Goal: Information Seeking & Learning: Learn about a topic

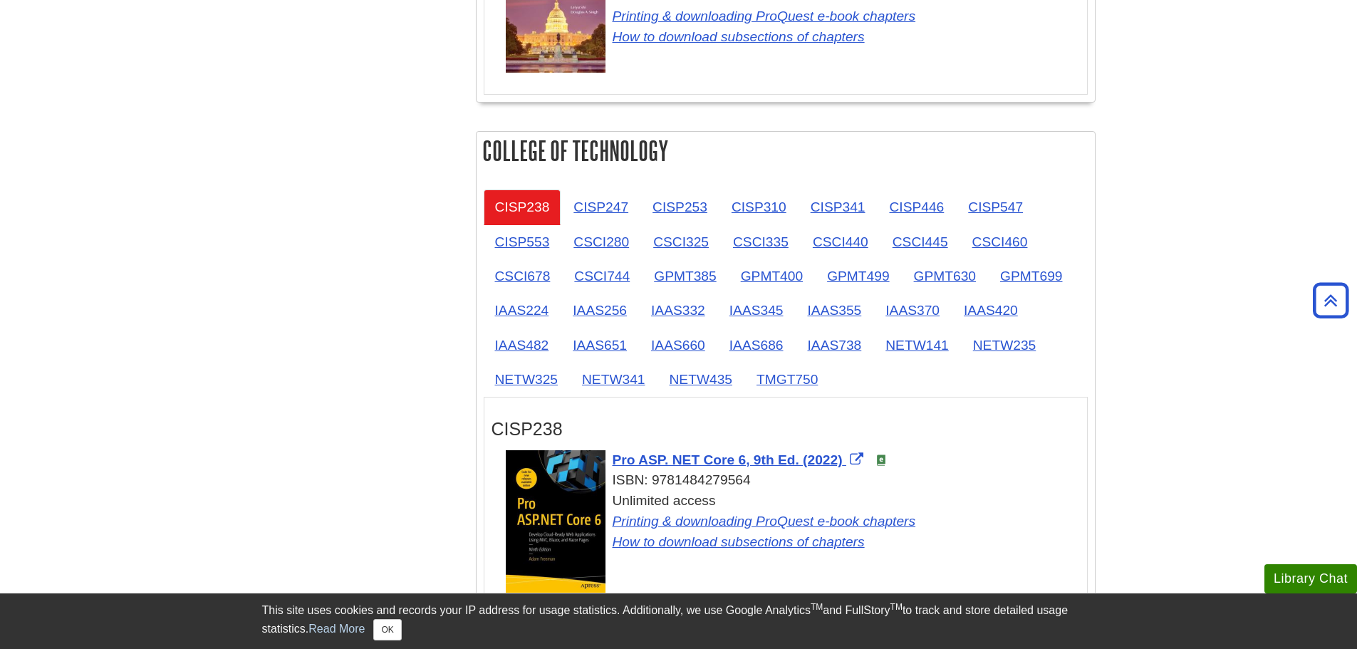
scroll to position [1710, 0]
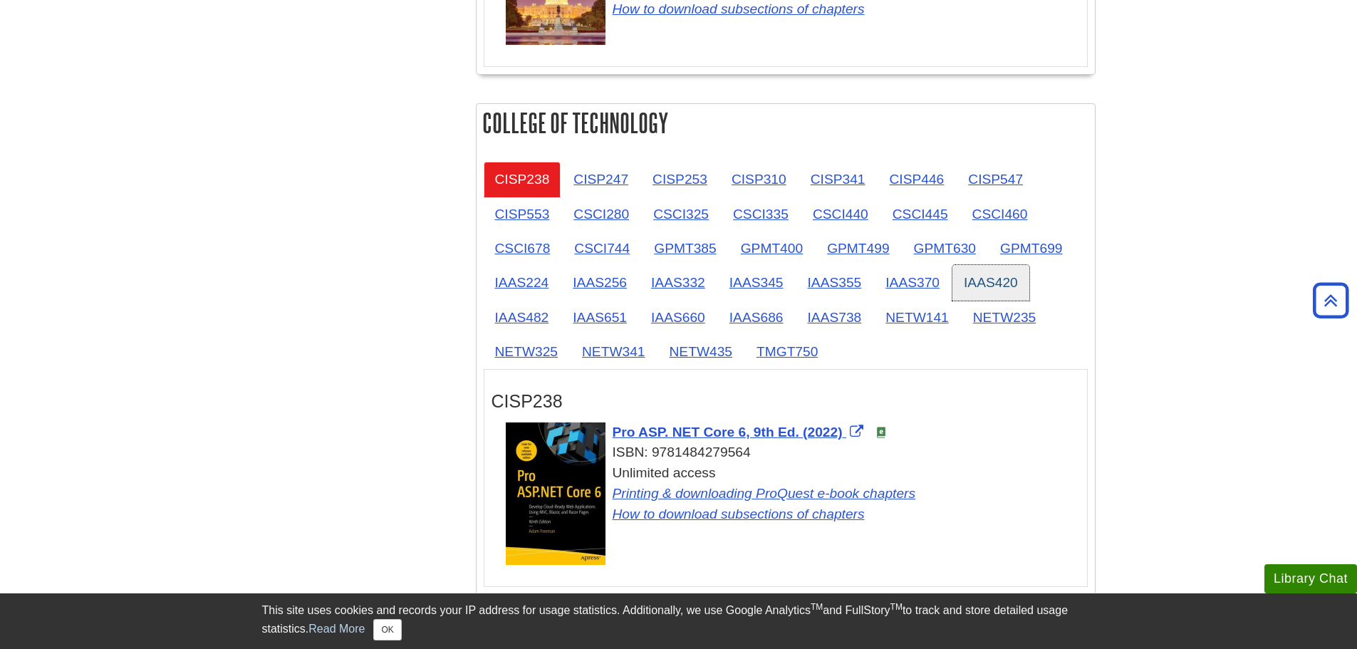
click at [1019, 283] on link "IAAS420" at bounding box center [991, 282] width 77 height 35
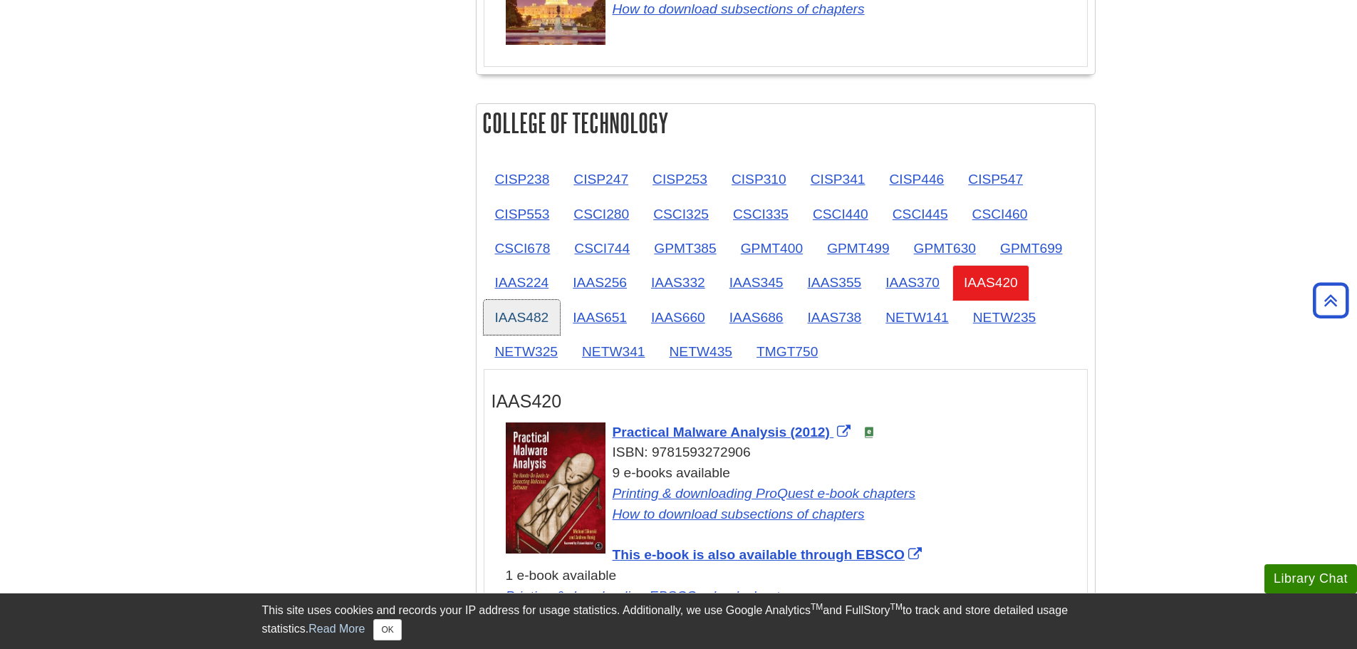
click at [498, 318] on link "IAAS482" at bounding box center [522, 317] width 77 height 35
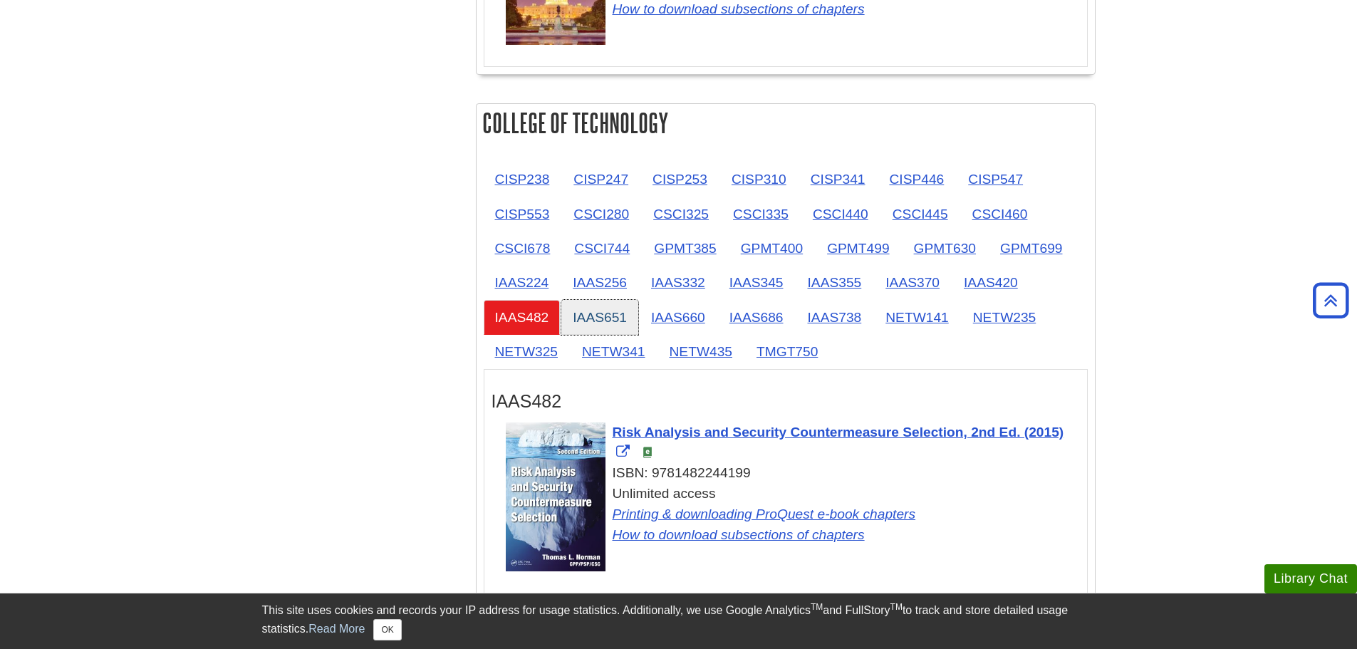
click at [598, 317] on link "IAAS651" at bounding box center [599, 317] width 77 height 35
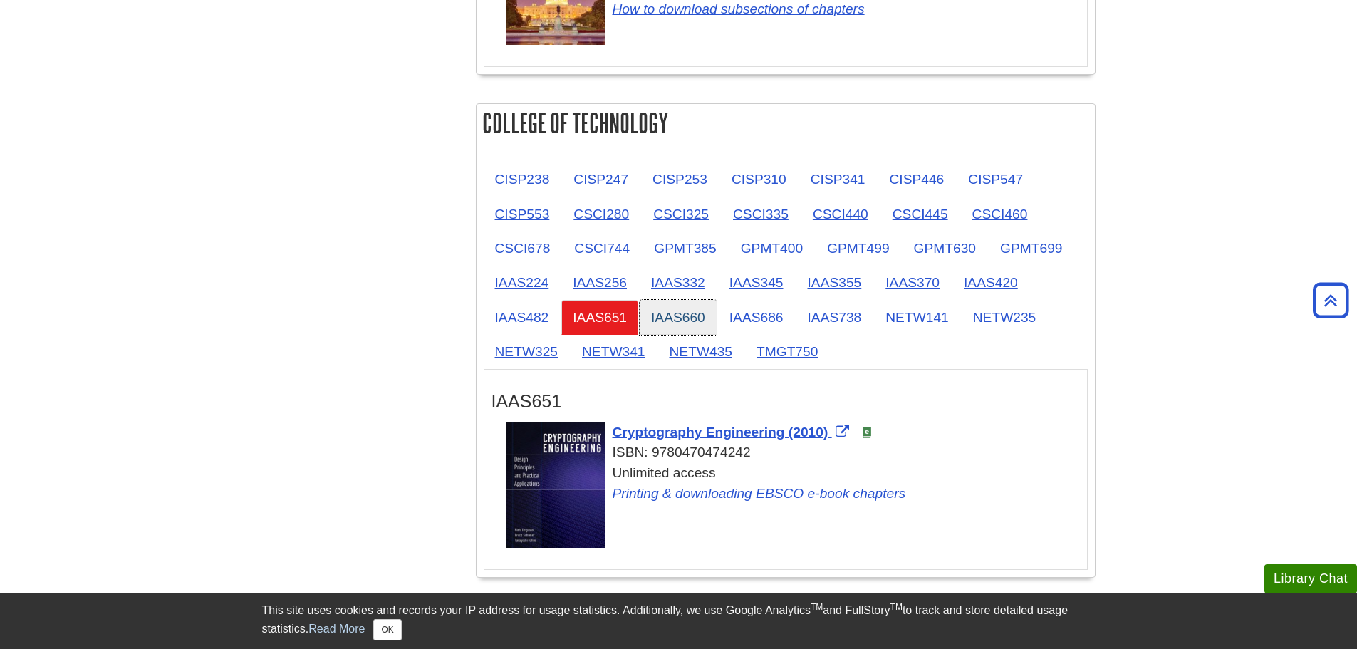
click at [669, 317] on link "IAAS660" at bounding box center [678, 317] width 77 height 35
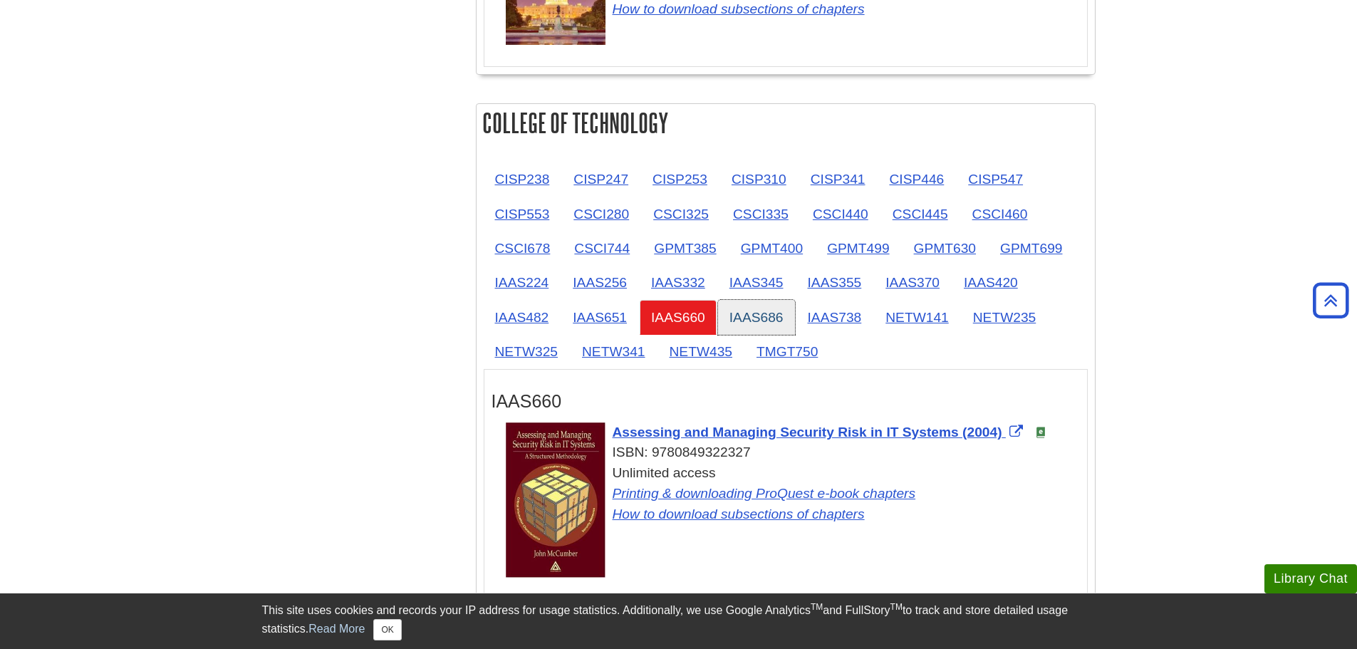
click at [749, 317] on link "IAAS686" at bounding box center [756, 317] width 77 height 35
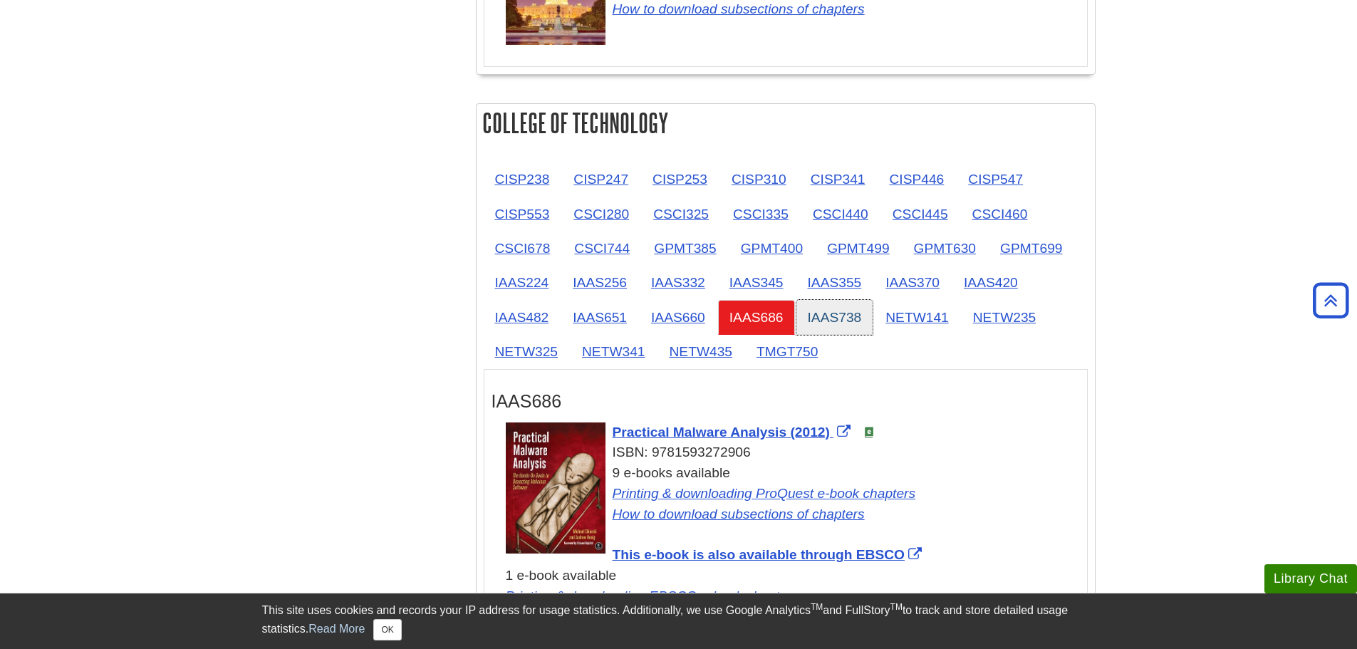
click at [857, 318] on link "IAAS738" at bounding box center [834, 317] width 77 height 35
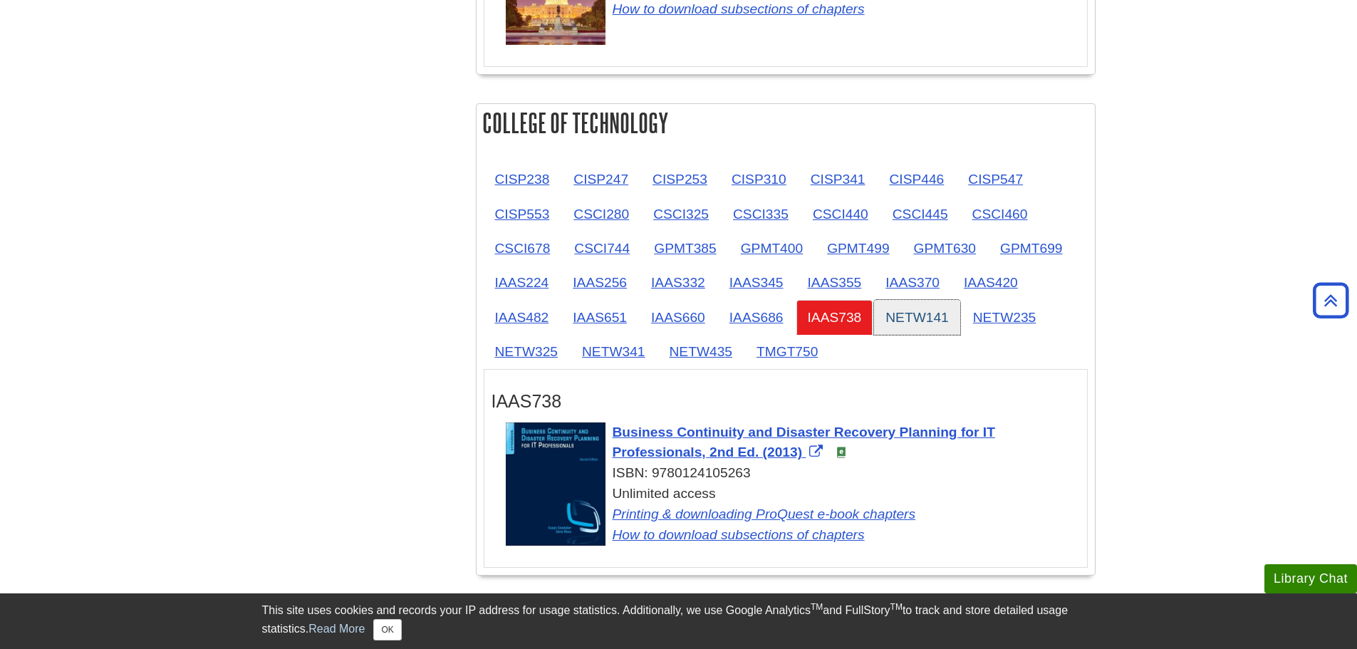
click at [941, 309] on link "NETW141" at bounding box center [917, 317] width 86 height 35
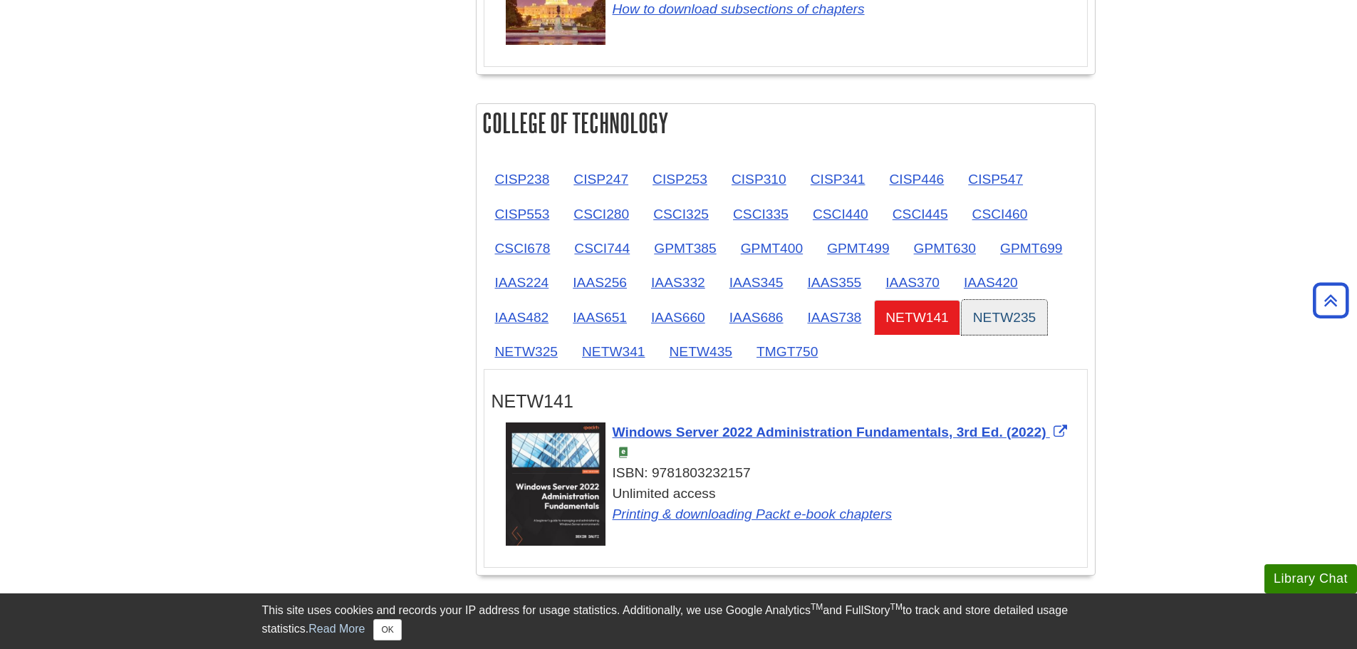
click at [1024, 309] on link "NETW235" at bounding box center [1005, 317] width 86 height 35
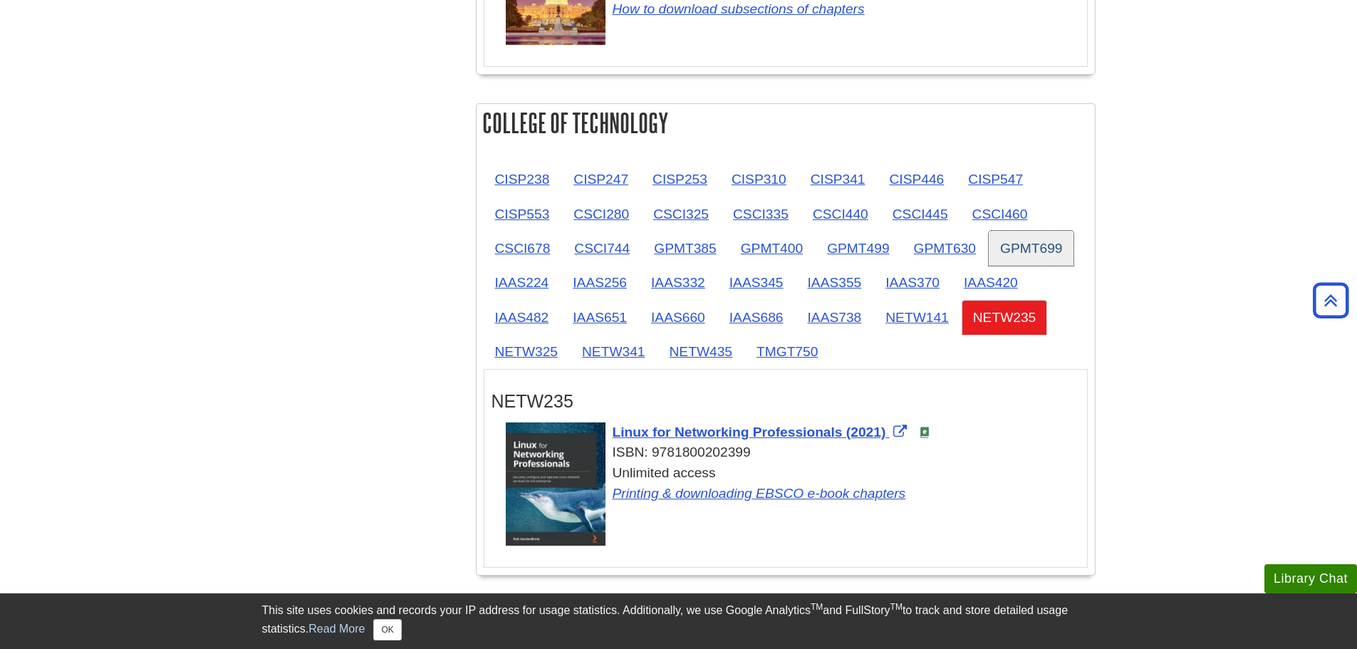
click at [1027, 244] on link "GPMT699" at bounding box center [1031, 248] width 85 height 35
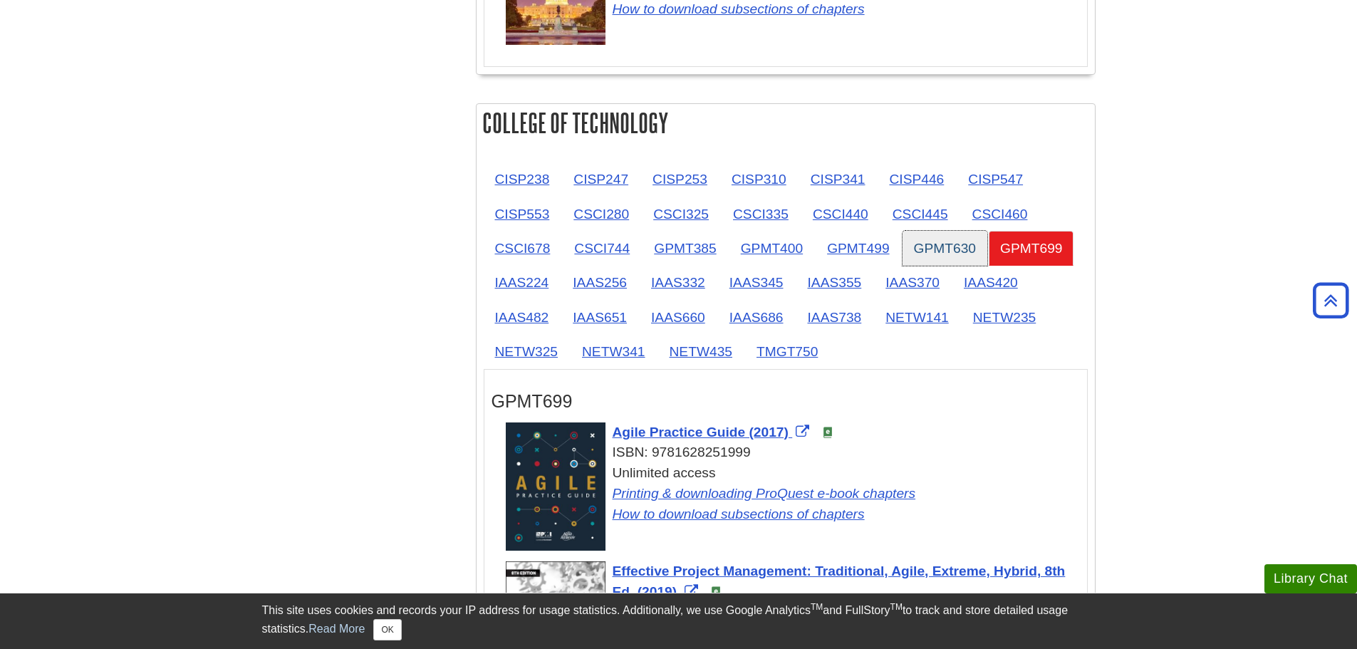
click at [943, 249] on link "GPMT630" at bounding box center [945, 248] width 85 height 35
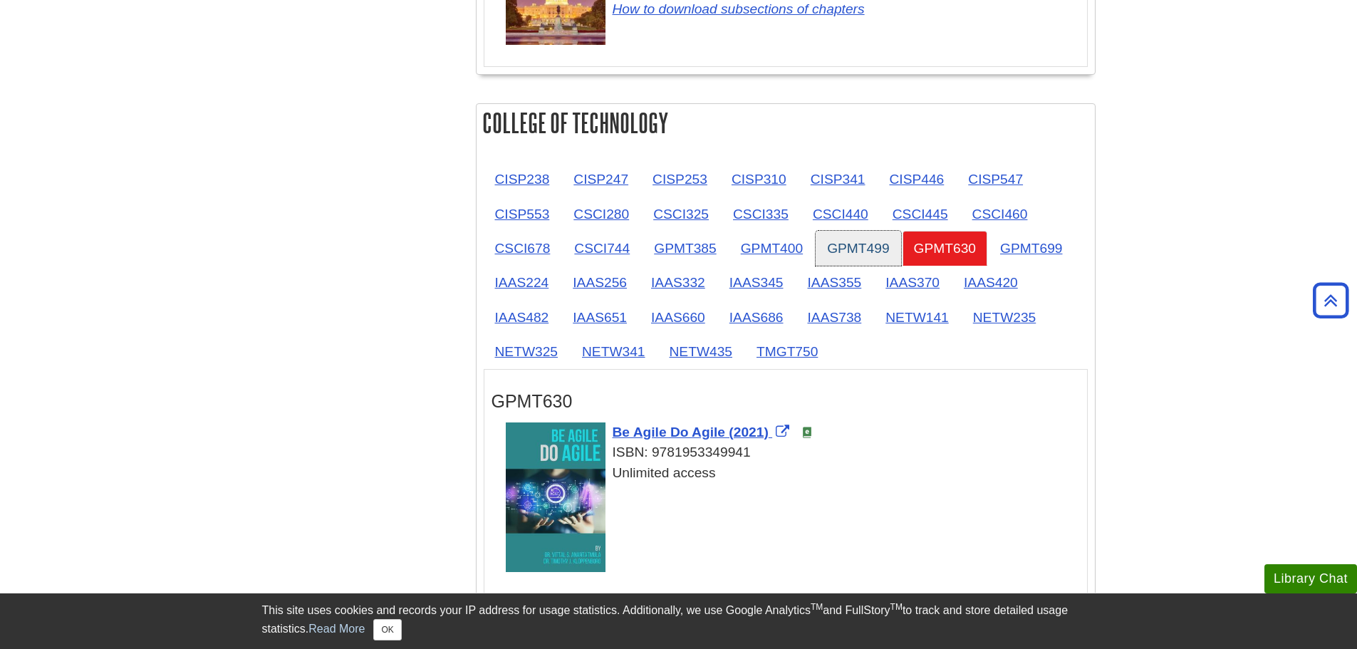
click at [868, 256] on link "GPMT499" at bounding box center [858, 248] width 85 height 35
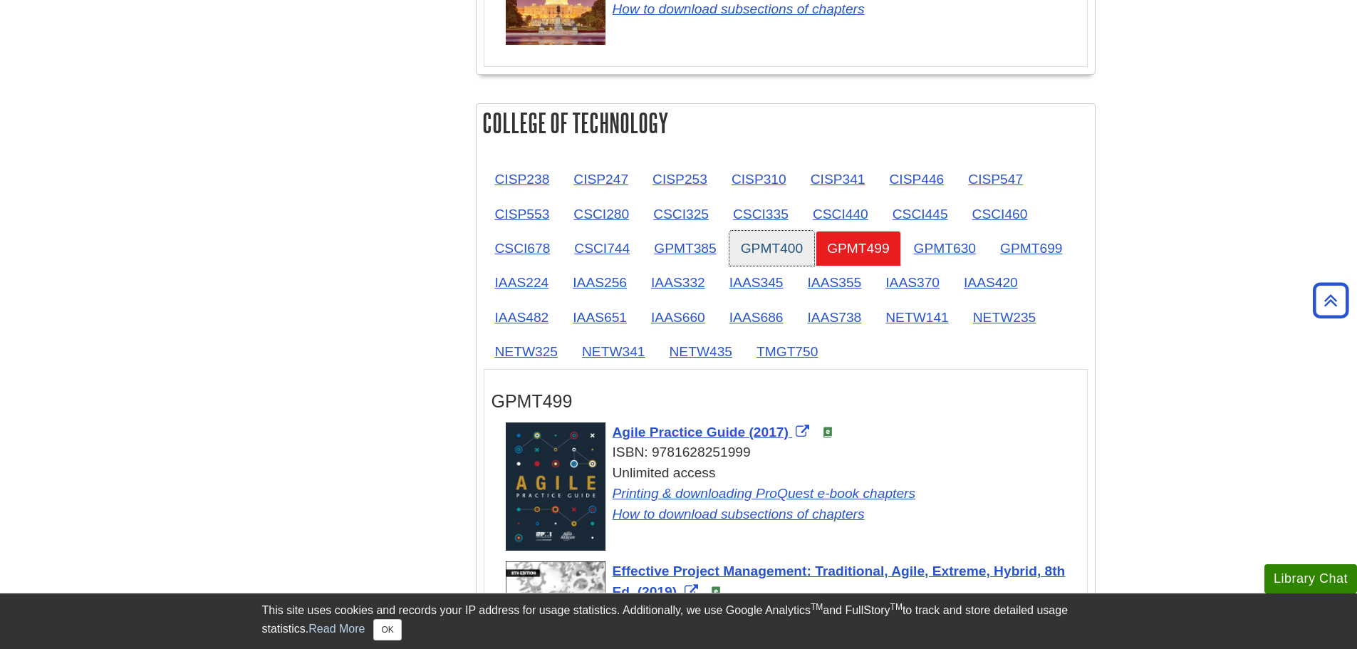
click at [809, 256] on link "GPMT400" at bounding box center [772, 248] width 85 height 35
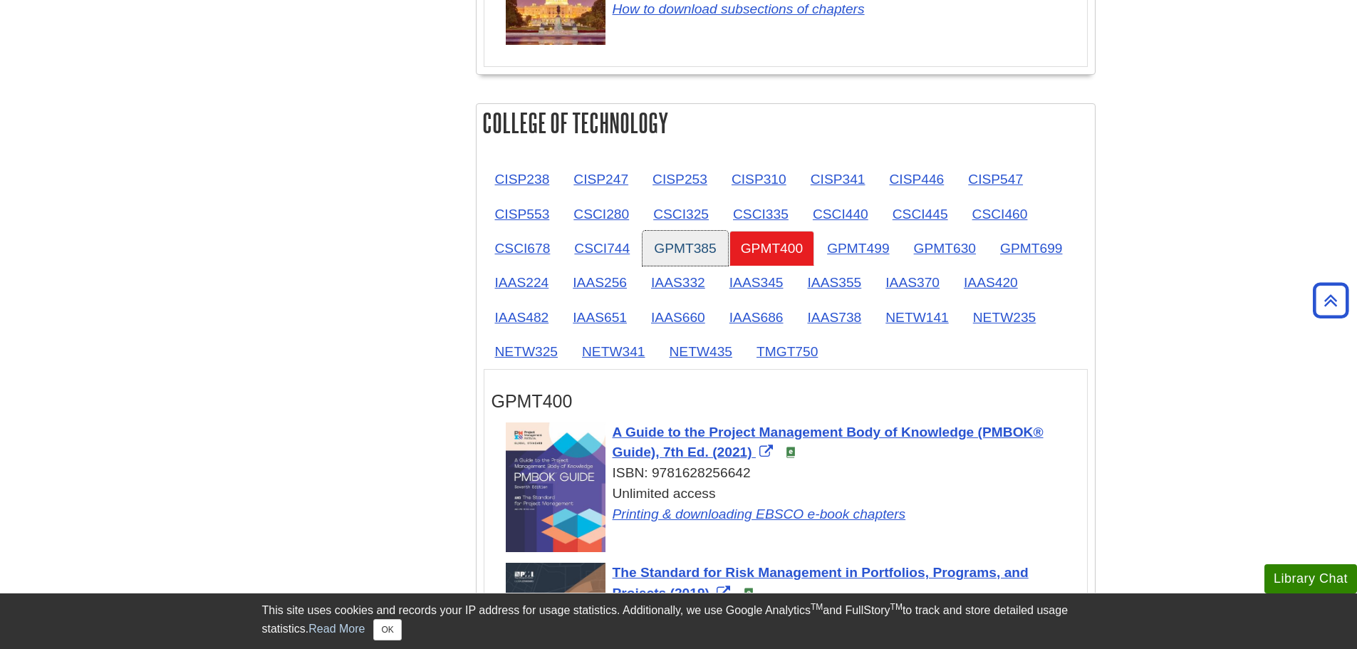
click at [686, 259] on link "GPMT385" at bounding box center [685, 248] width 85 height 35
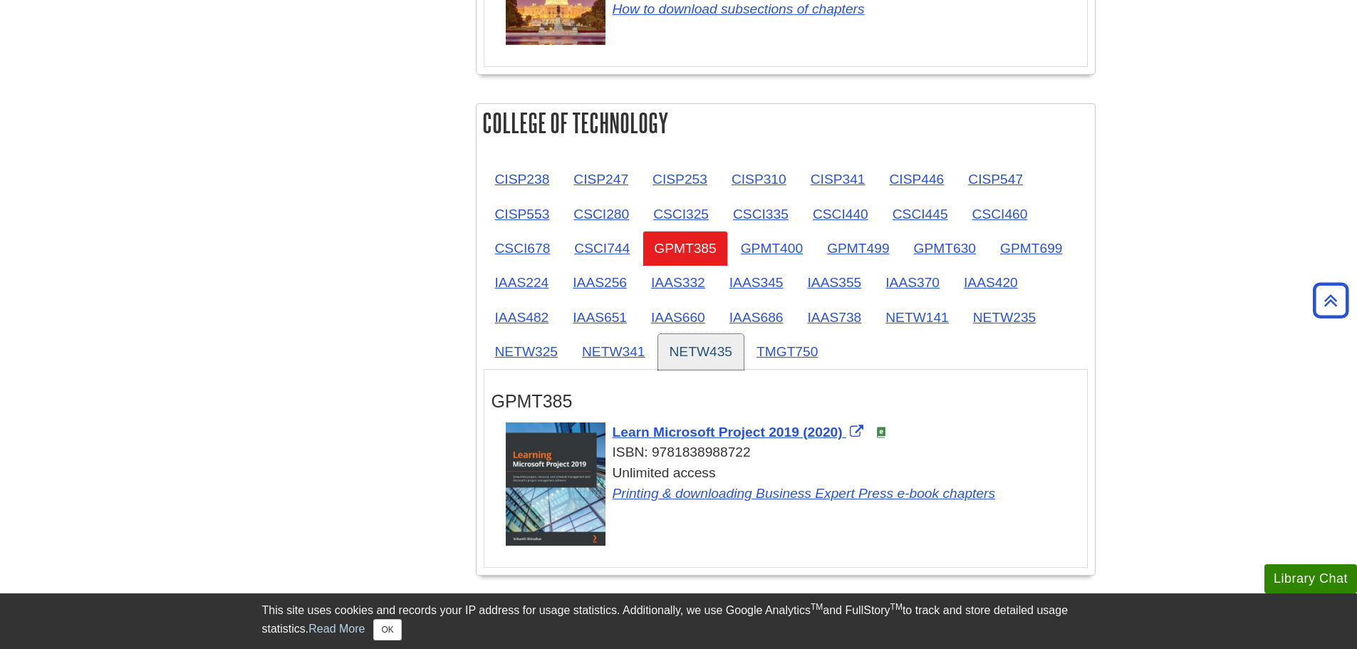
click at [663, 341] on link "NETW435" at bounding box center [701, 351] width 86 height 35
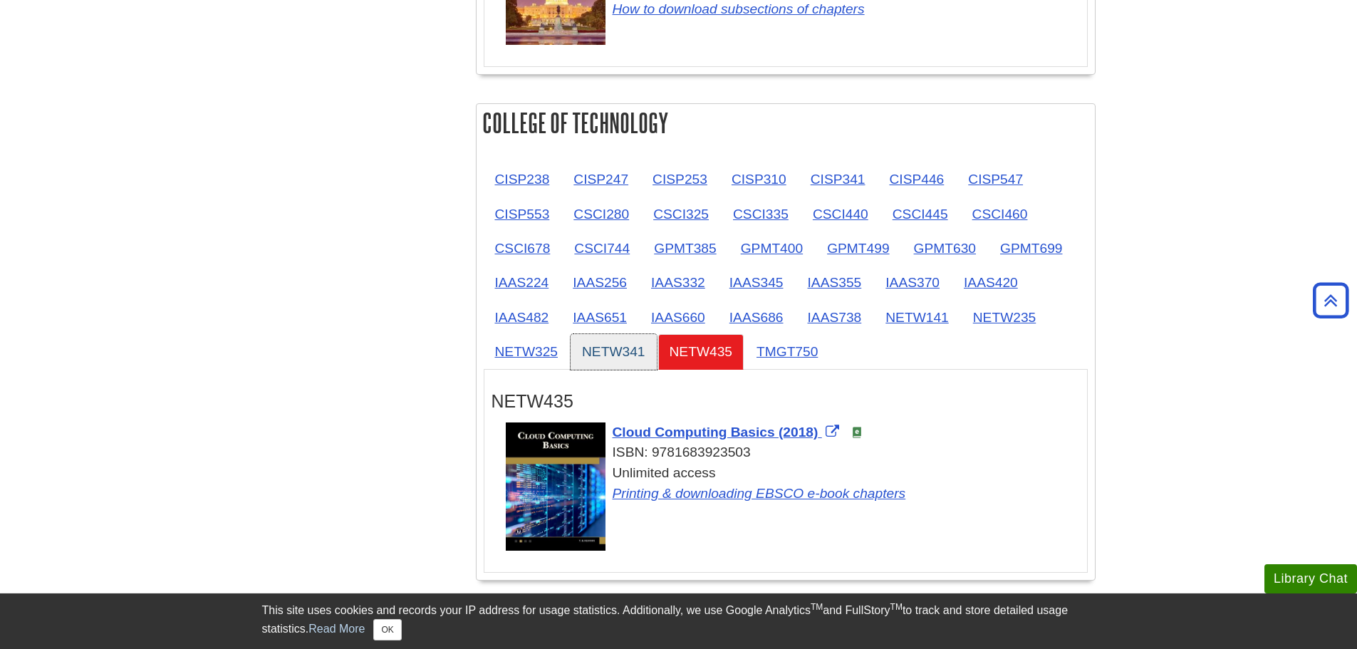
click at [628, 343] on link "NETW341" at bounding box center [614, 351] width 86 height 35
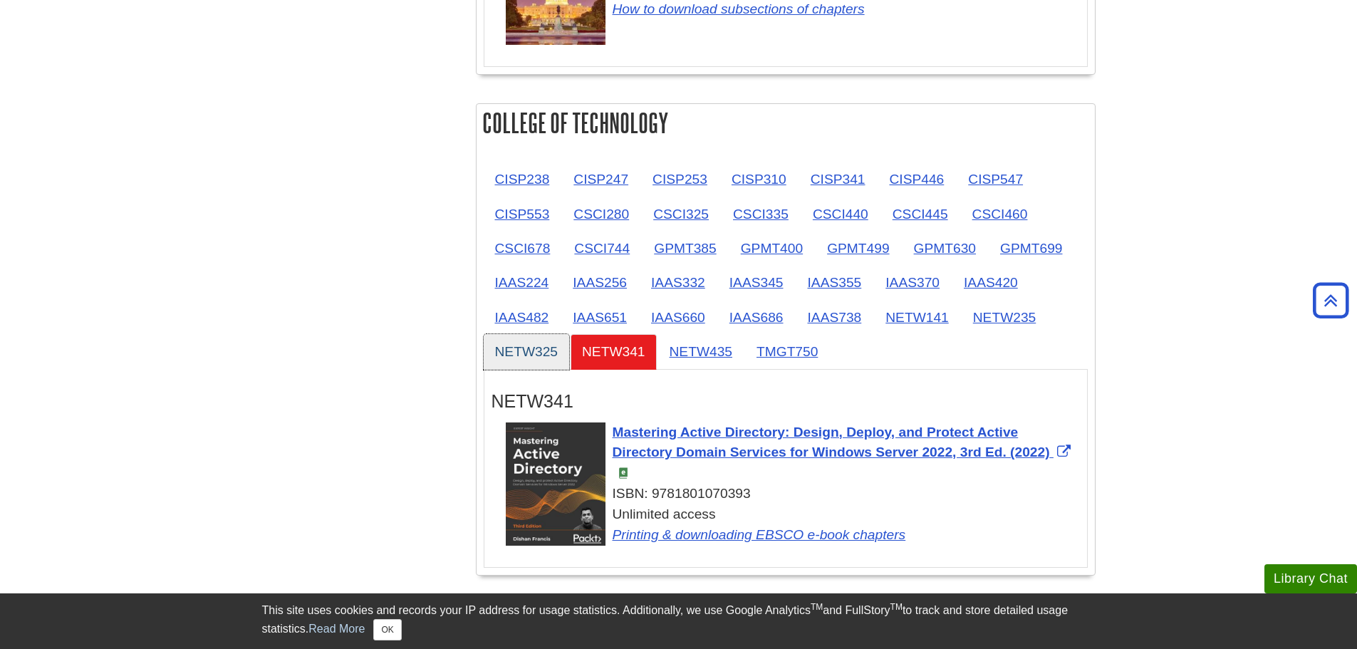
click at [537, 350] on link "NETW325" at bounding box center [527, 351] width 86 height 35
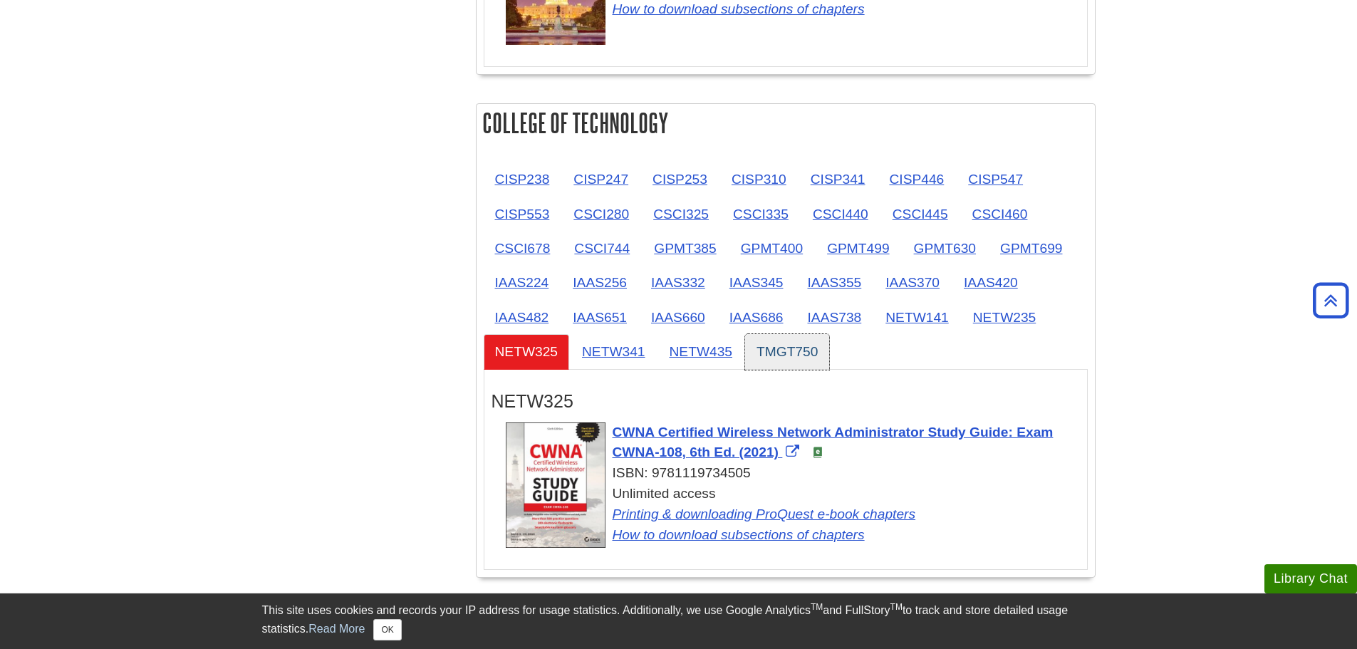
click at [776, 357] on link "TMGT750" at bounding box center [787, 351] width 84 height 35
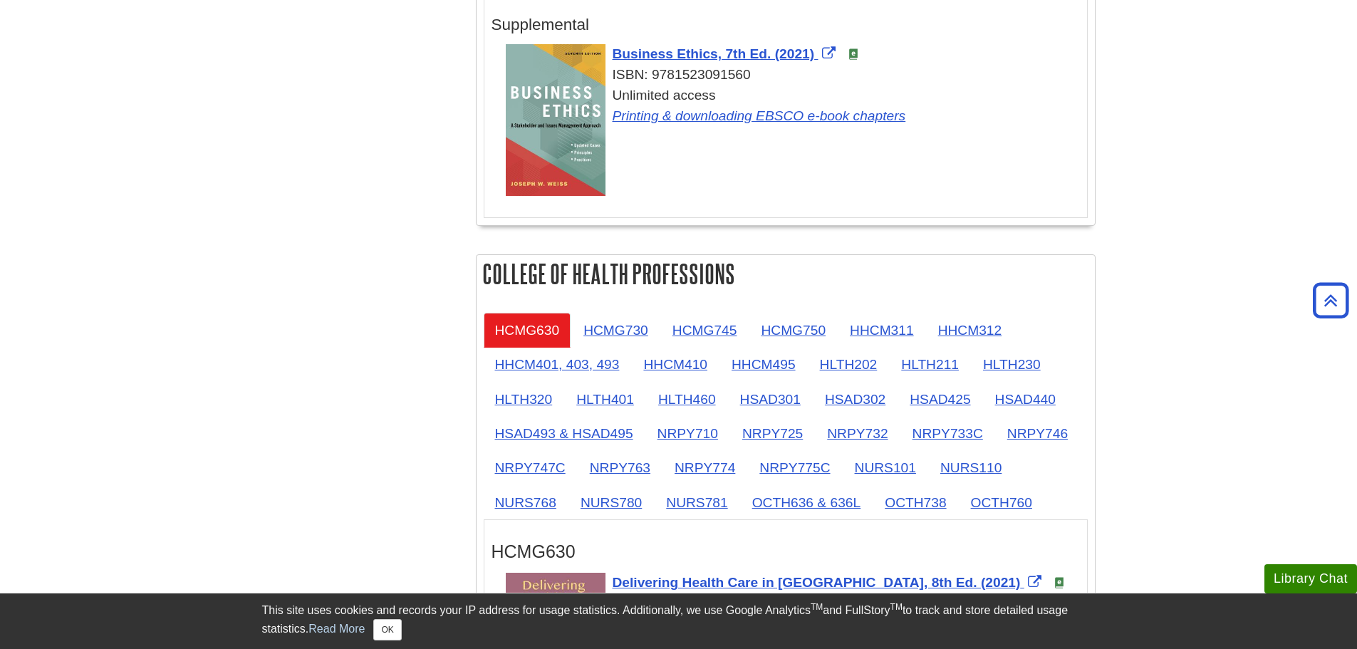
scroll to position [0, 0]
